Goal: Transaction & Acquisition: Purchase product/service

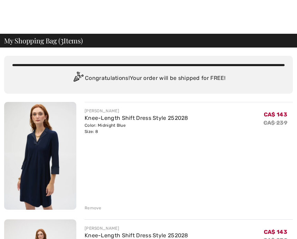
scroll to position [175, 0]
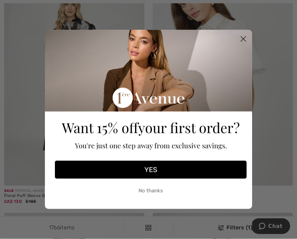
scroll to position [139, 0]
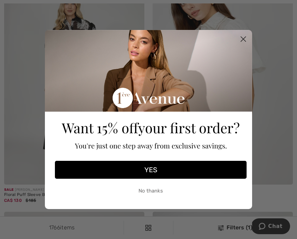
click at [242, 42] on icon "Close dialog" at bounding box center [243, 39] width 5 height 5
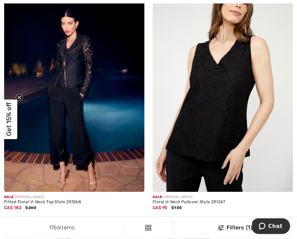
scroll to position [1853, 0]
click at [220, 106] on img at bounding box center [222, 87] width 140 height 210
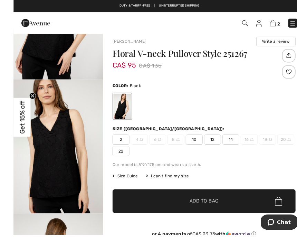
scroll to position [24, 0]
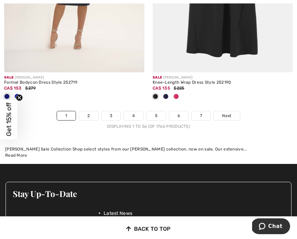
scroll to position [4448, 0]
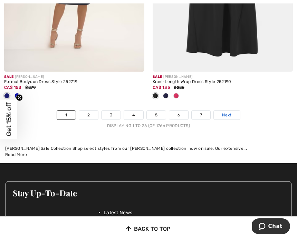
click at [231, 112] on span "Next" at bounding box center [226, 115] width 9 height 6
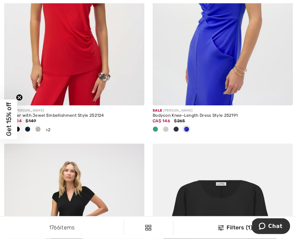
scroll to position [468, 0]
